Goal: Task Accomplishment & Management: Manage account settings

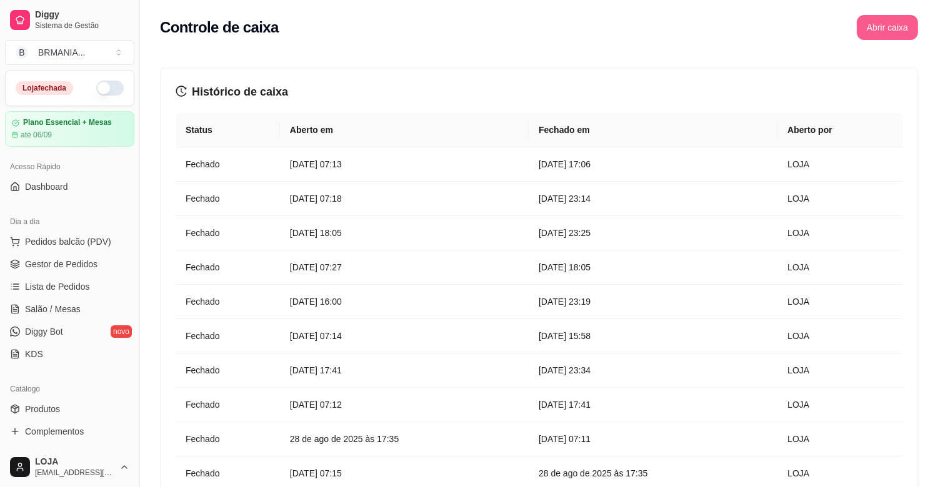
click at [884, 23] on button "Abrir caixa" at bounding box center [887, 27] width 61 height 25
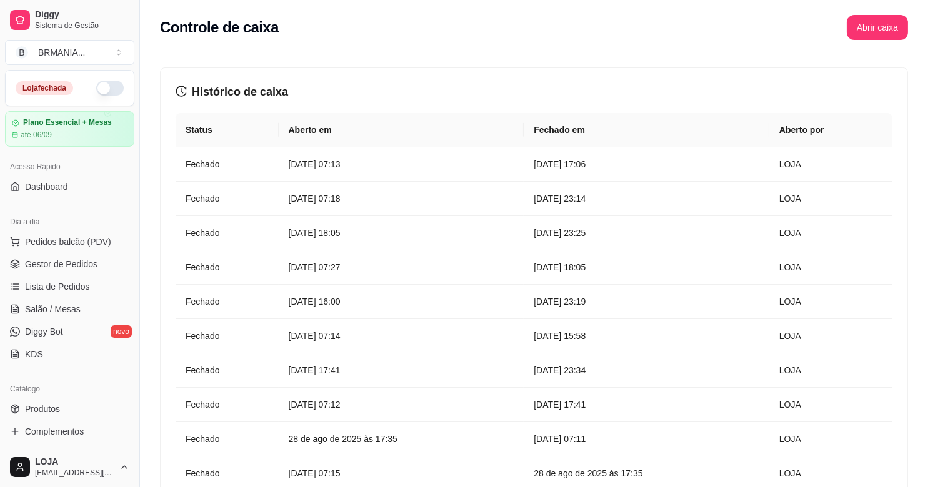
scroll to position [359, 0]
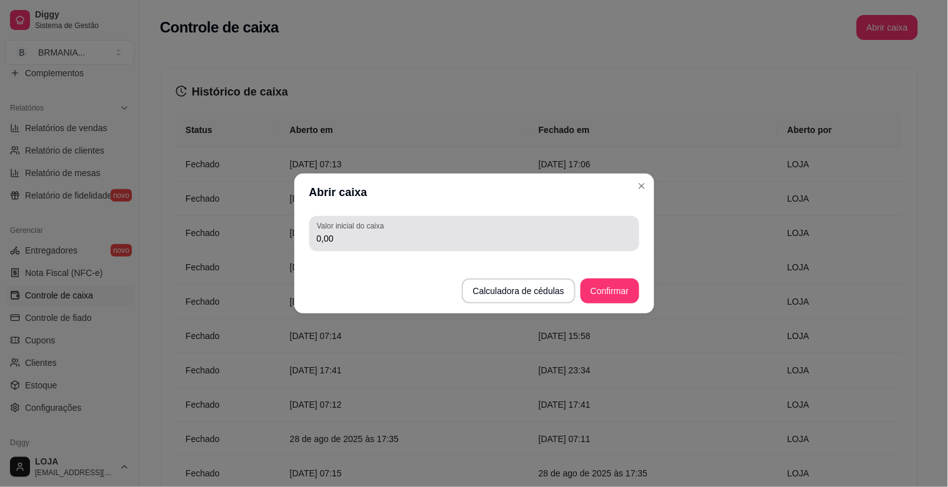
click at [372, 245] on div "0,00" at bounding box center [474, 233] width 315 height 25
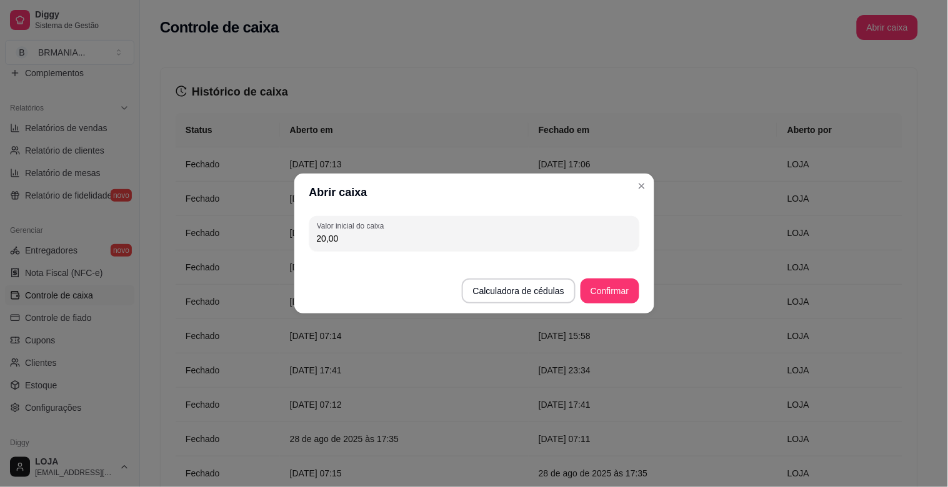
click at [344, 238] on input "20,00" at bounding box center [474, 238] width 315 height 12
type input "197,00"
click at [611, 294] on button "Confirmar" at bounding box center [609, 291] width 57 height 24
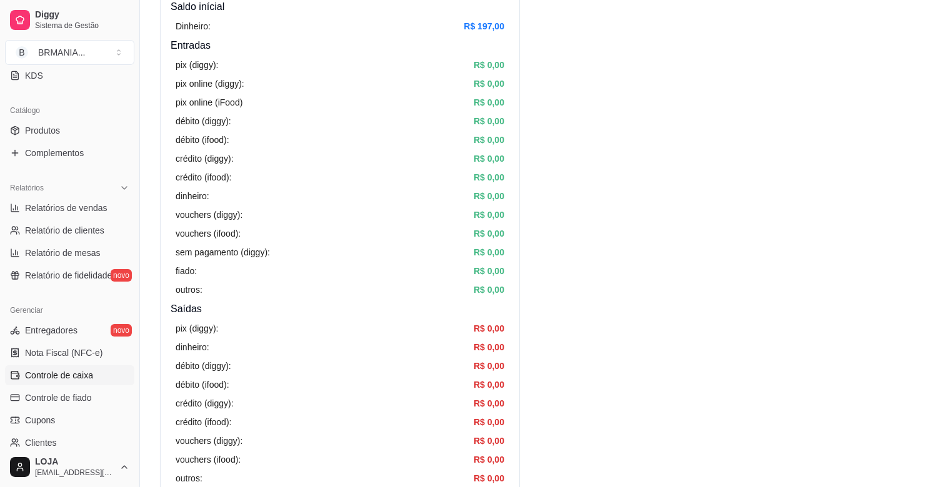
scroll to position [260, 0]
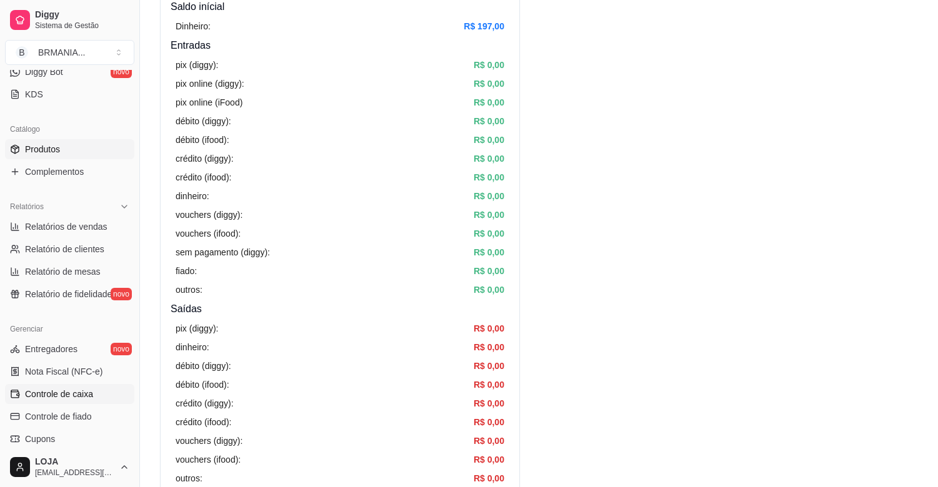
click at [57, 148] on span "Produtos" at bounding box center [42, 149] width 35 height 12
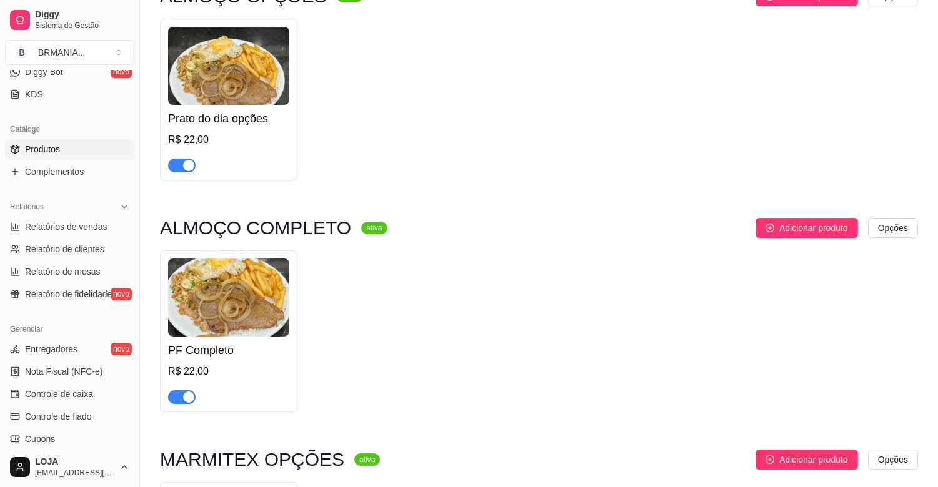
click at [48, 150] on span "Produtos" at bounding box center [42, 149] width 35 height 12
click at [71, 166] on span "Complementos" at bounding box center [54, 172] width 59 height 12
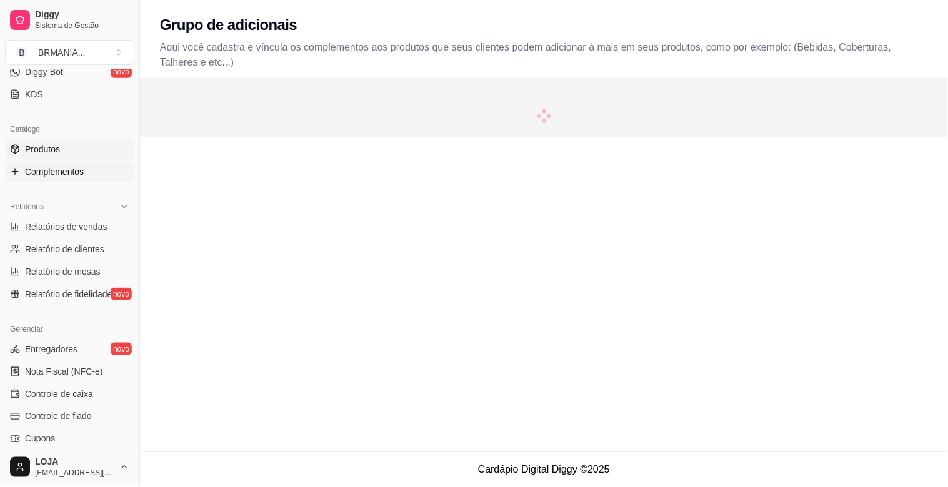
click at [66, 147] on link "Produtos" at bounding box center [69, 149] width 129 height 20
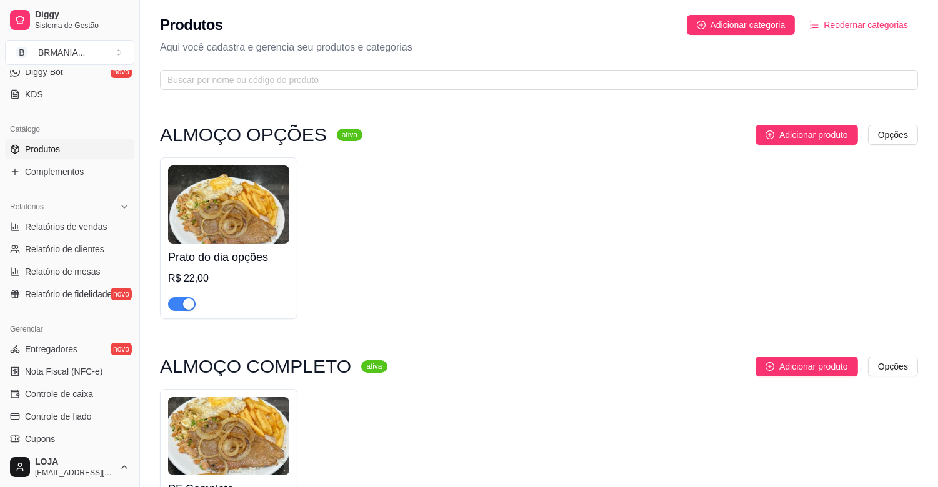
click at [210, 247] on div "Prato do dia opções R$ 22,00" at bounding box center [228, 277] width 121 height 67
click at [252, 267] on div "Prato do dia opções R$ 22,00" at bounding box center [228, 277] width 121 height 67
click at [224, 212] on img at bounding box center [228, 205] width 121 height 78
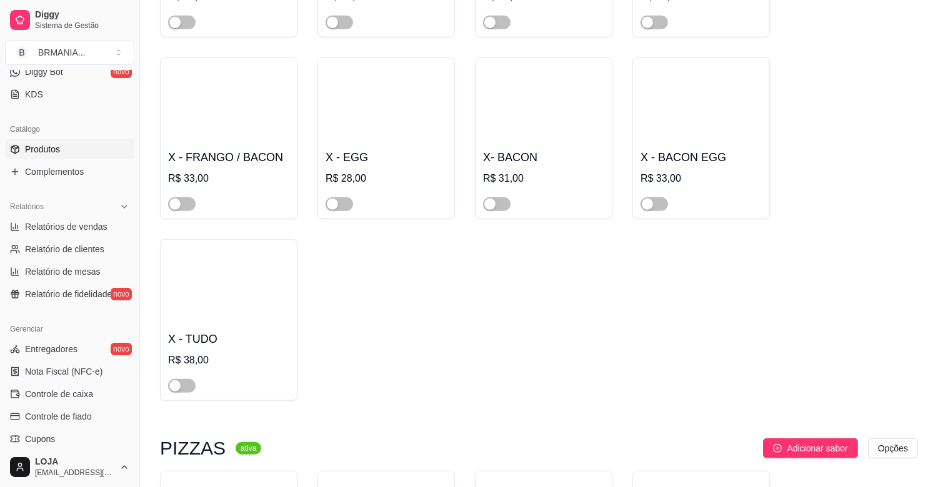
scroll to position [1153, 0]
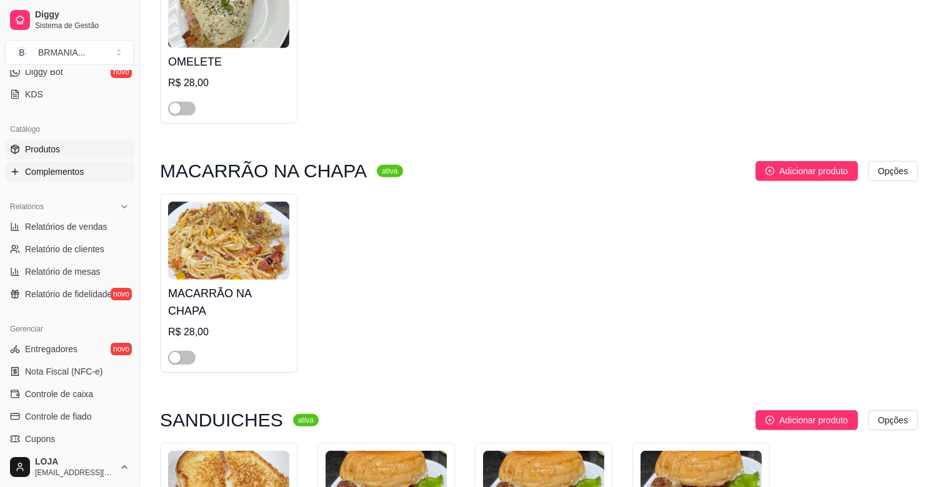
click at [57, 171] on span "Complementos" at bounding box center [54, 172] width 59 height 12
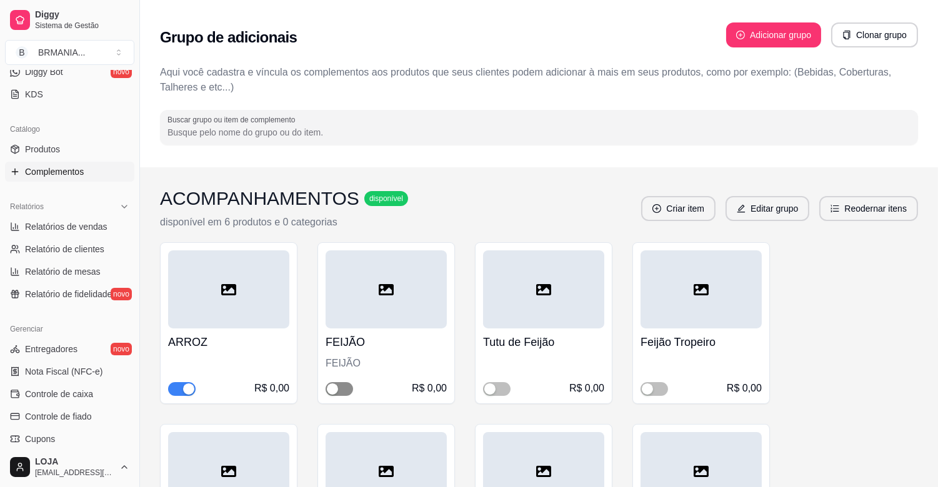
click at [348, 386] on span "button" at bounding box center [339, 389] width 27 height 14
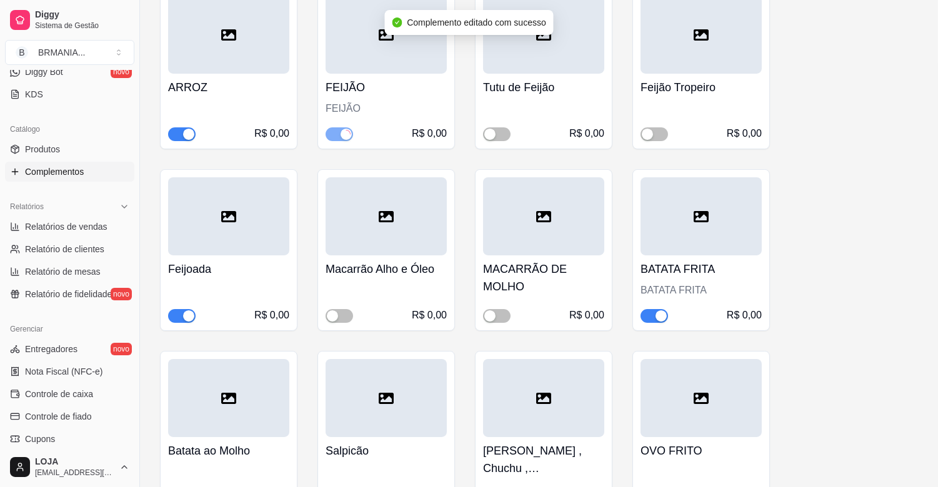
scroll to position [271, 0]
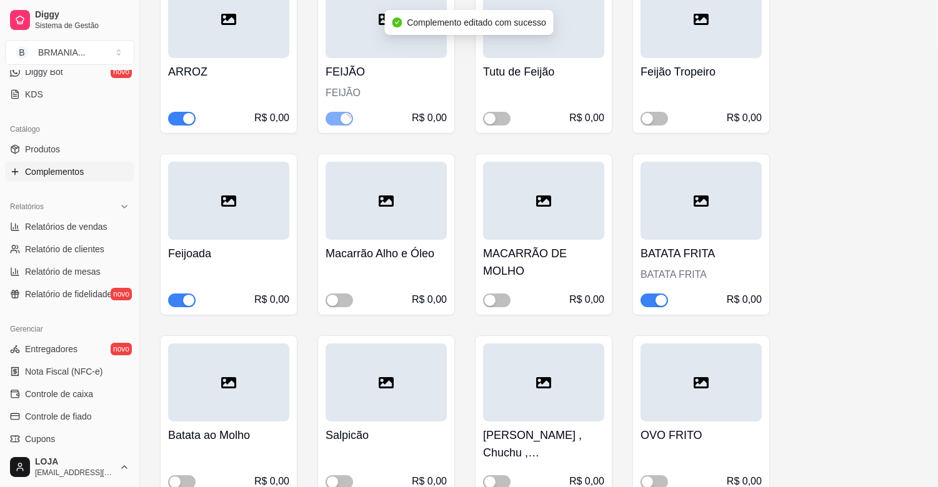
click at [186, 301] on div "button" at bounding box center [188, 300] width 11 height 11
click at [664, 301] on div "button" at bounding box center [661, 300] width 11 height 11
click at [342, 301] on span "button" at bounding box center [339, 301] width 27 height 14
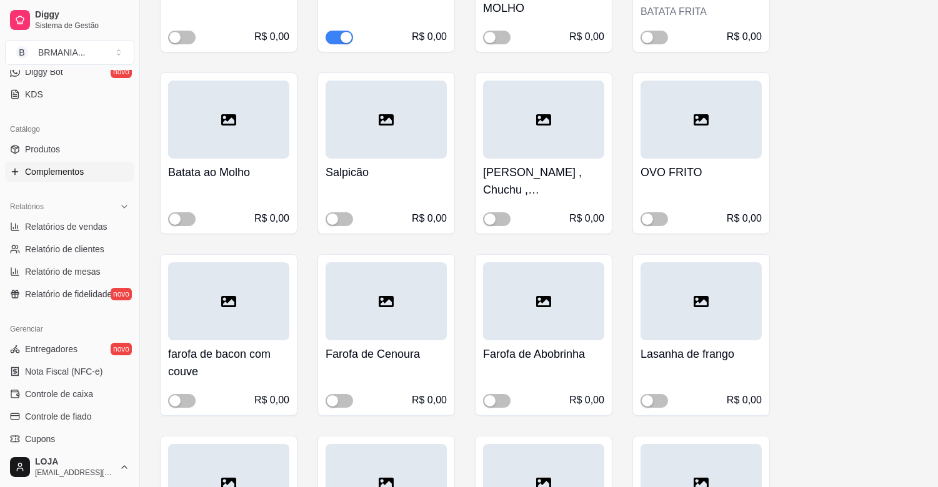
scroll to position [557, 0]
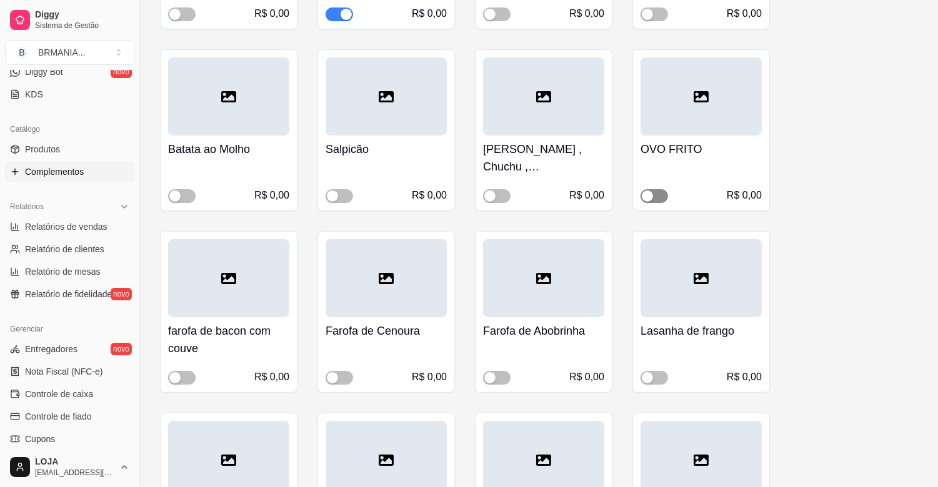
click at [659, 191] on span "button" at bounding box center [654, 196] width 27 height 14
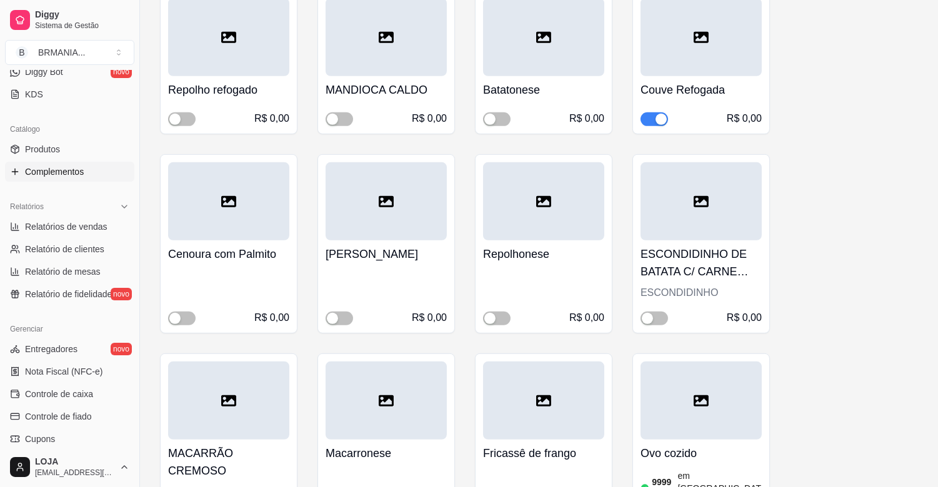
scroll to position [1152, 0]
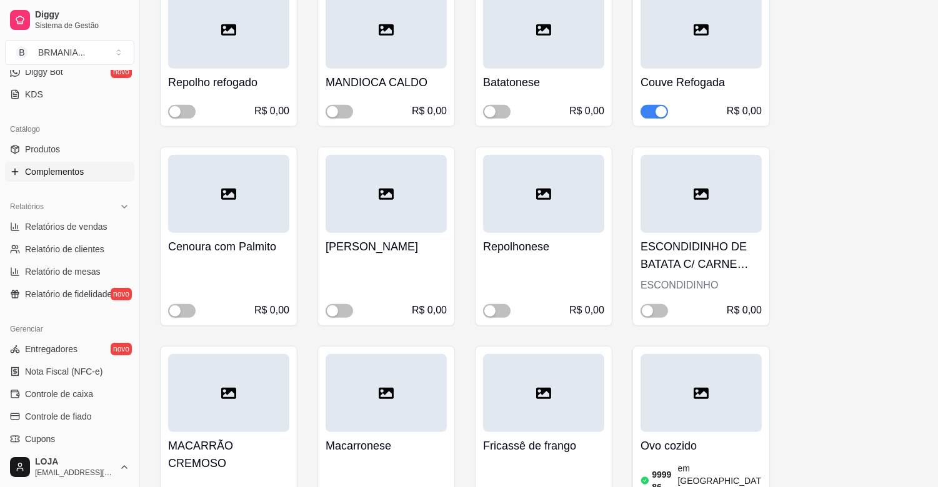
click at [660, 116] on div "button" at bounding box center [661, 111] width 11 height 11
click at [501, 308] on span "button" at bounding box center [496, 311] width 27 height 14
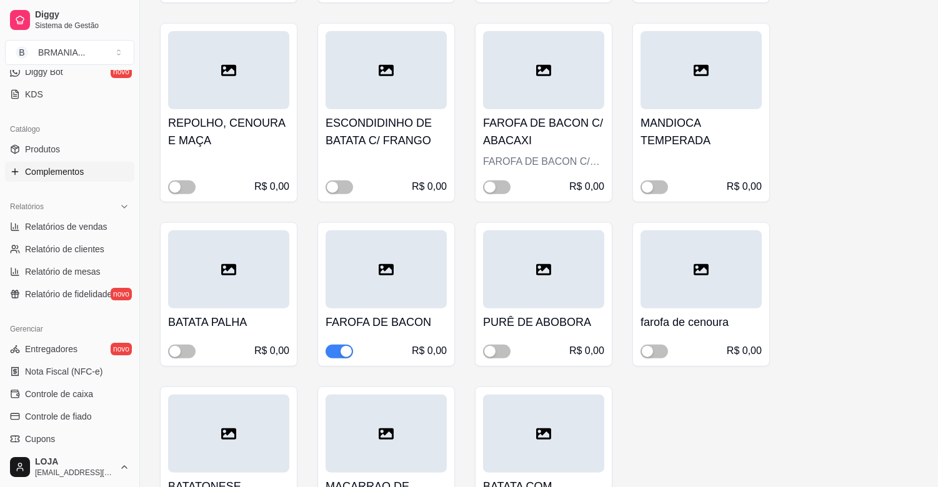
scroll to position [2072, 0]
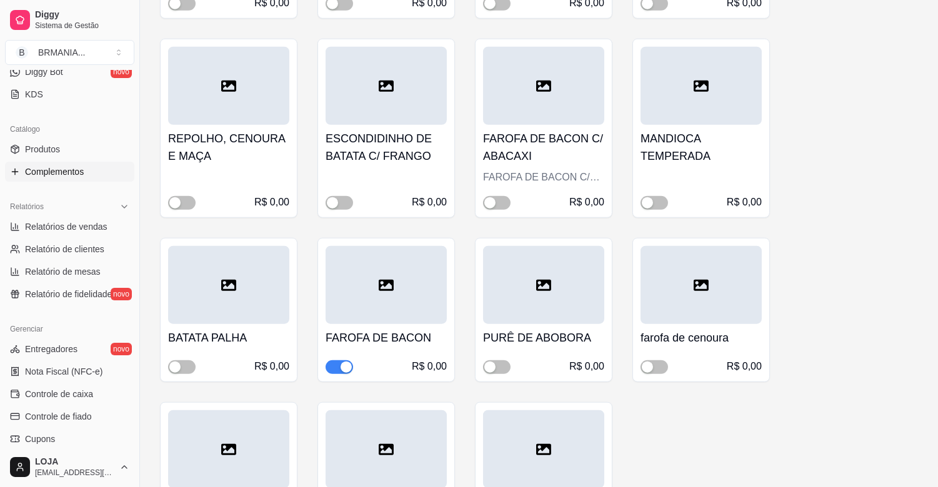
click at [342, 362] on div "button" at bounding box center [346, 367] width 11 height 11
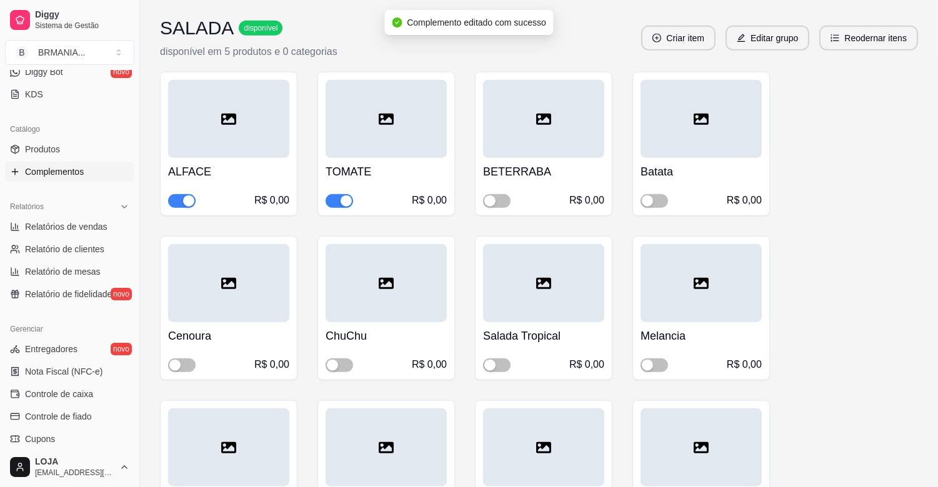
scroll to position [2675, 0]
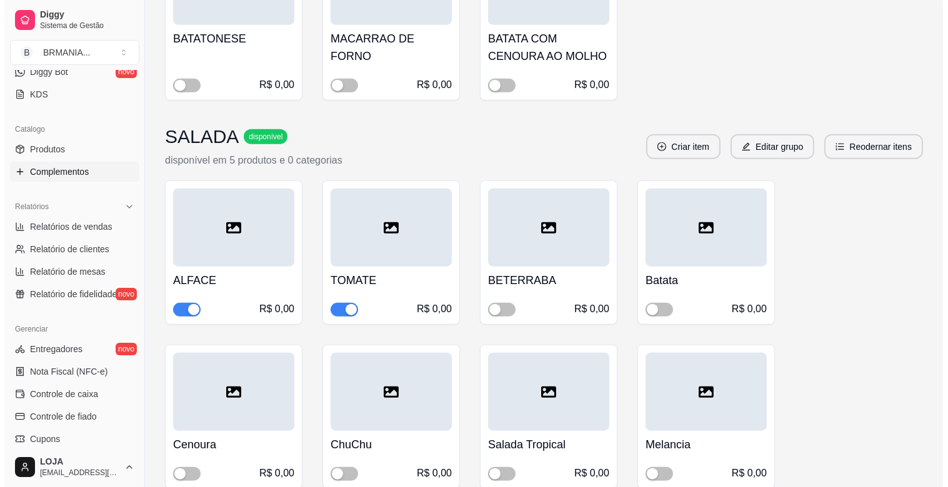
scroll to position [2443, 0]
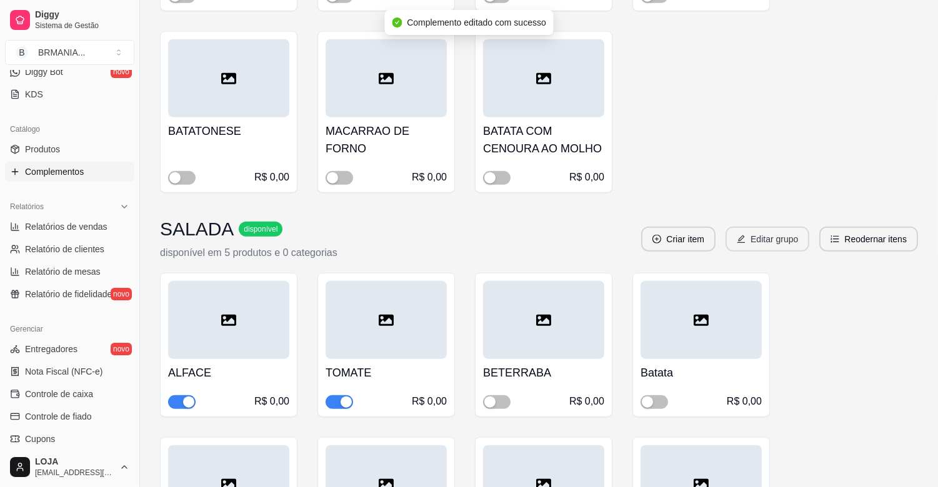
click at [761, 227] on button "Editar grupo" at bounding box center [768, 239] width 84 height 25
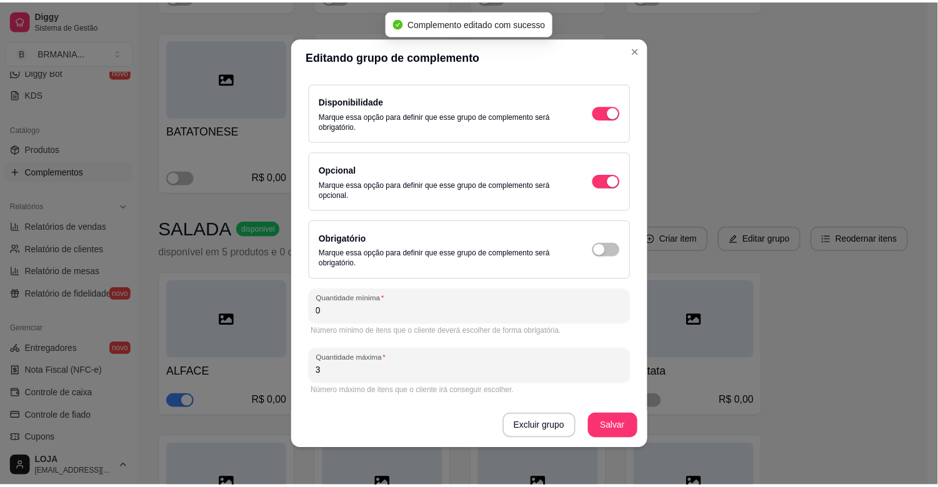
scroll to position [84, 0]
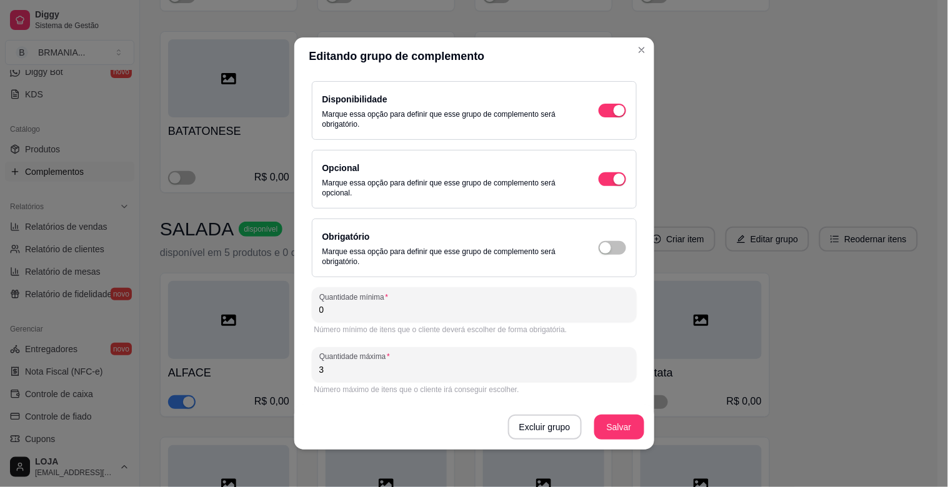
click at [341, 371] on input "3" at bounding box center [474, 370] width 310 height 12
type input "4"
type input "2"
click at [614, 419] on button "Salvar" at bounding box center [619, 428] width 49 height 24
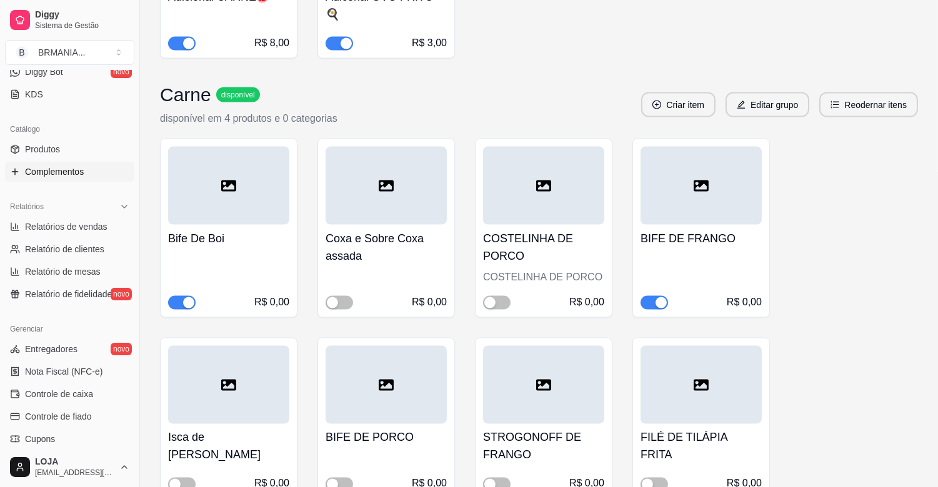
scroll to position [3804, 0]
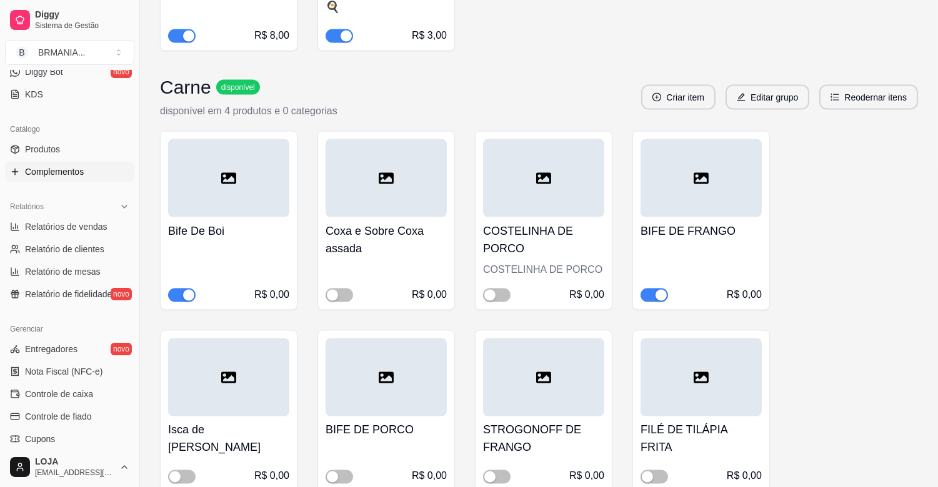
click at [656, 290] on div "button" at bounding box center [661, 295] width 11 height 11
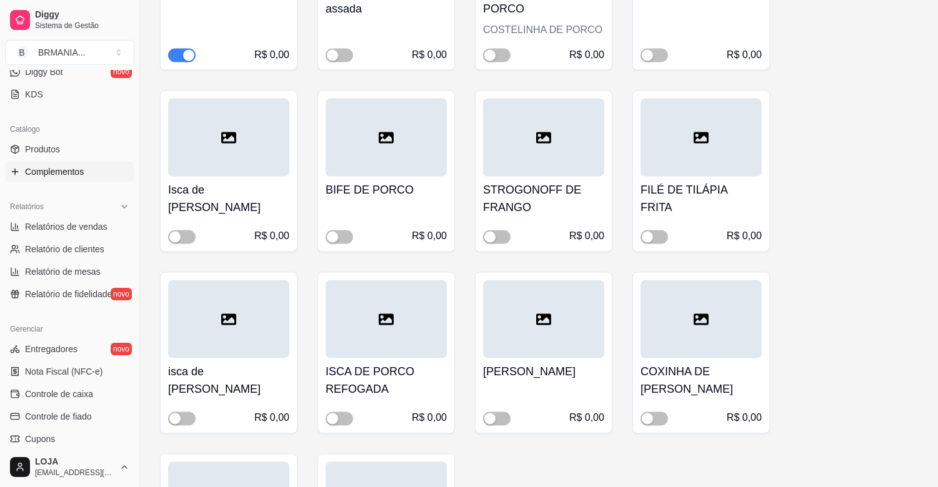
scroll to position [4051, 0]
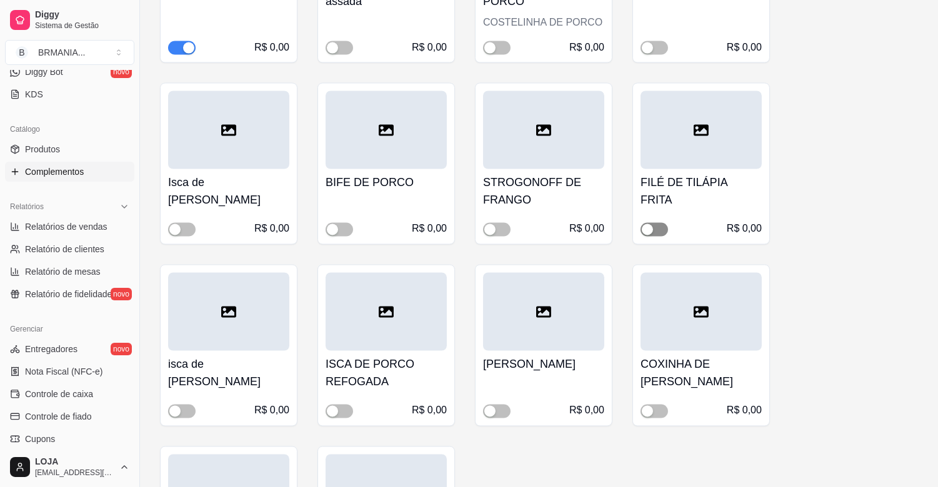
click at [650, 224] on div "button" at bounding box center [647, 229] width 11 height 11
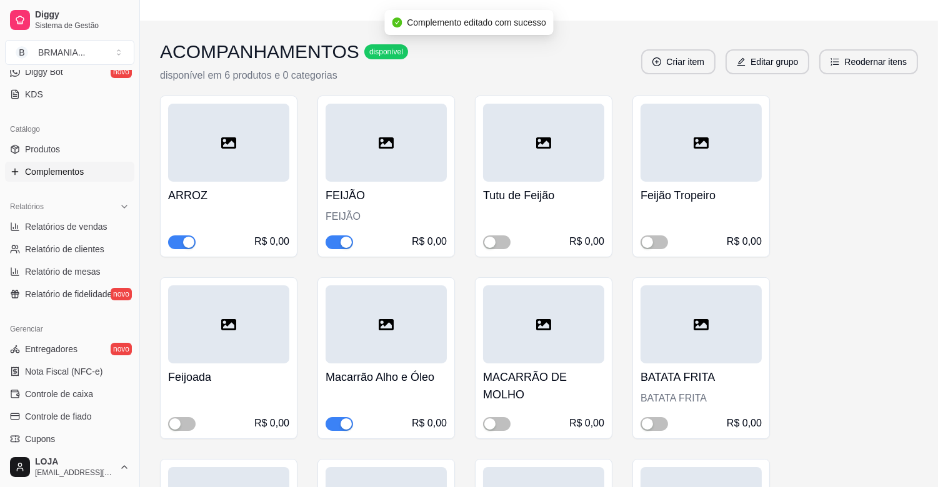
scroll to position [0, 0]
